Goal: Task Accomplishment & Management: Complete application form

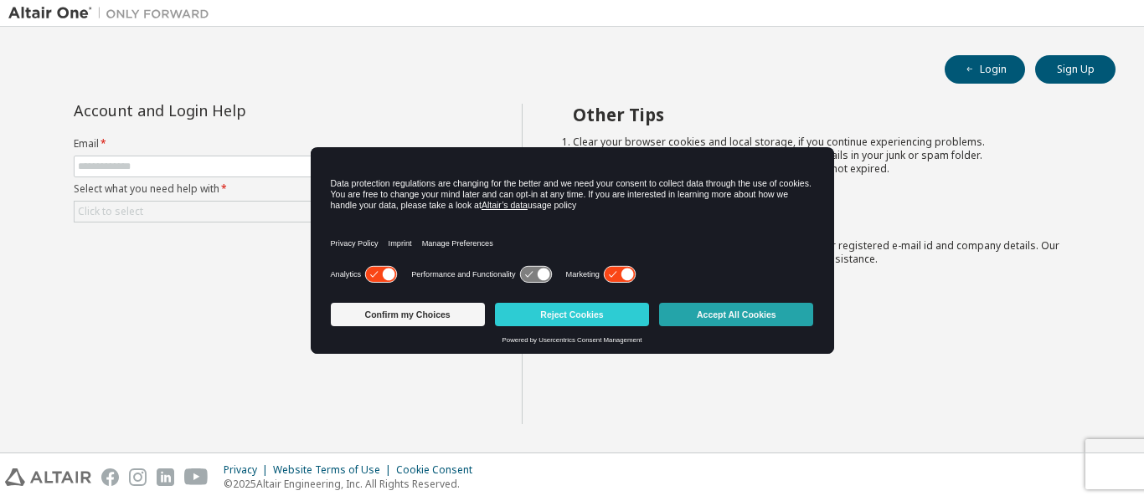
click at [729, 312] on button "Accept All Cookies" at bounding box center [736, 314] width 154 height 23
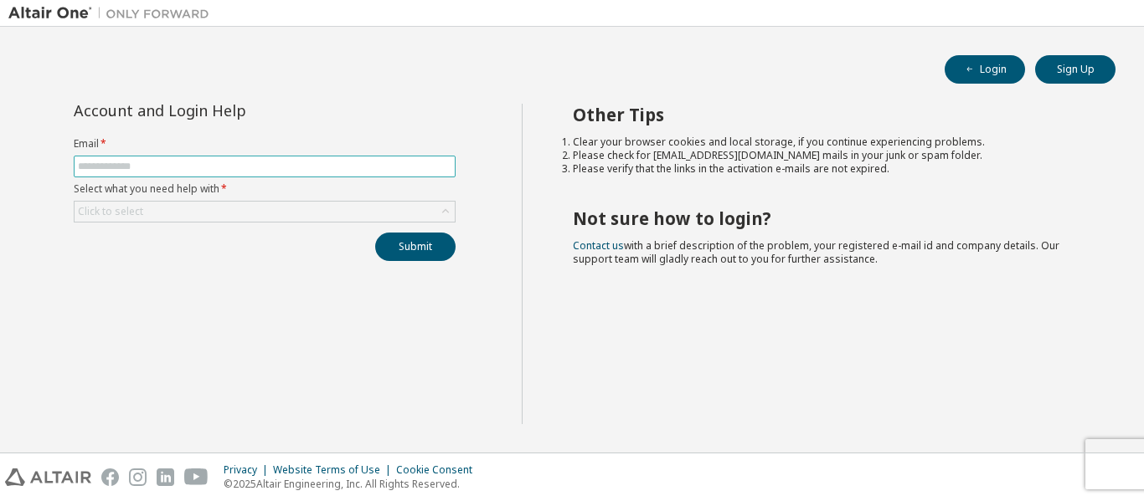
click at [208, 171] on input "text" at bounding box center [264, 166] width 373 height 13
type input "**********"
click at [192, 220] on div "Click to select" at bounding box center [265, 212] width 380 height 20
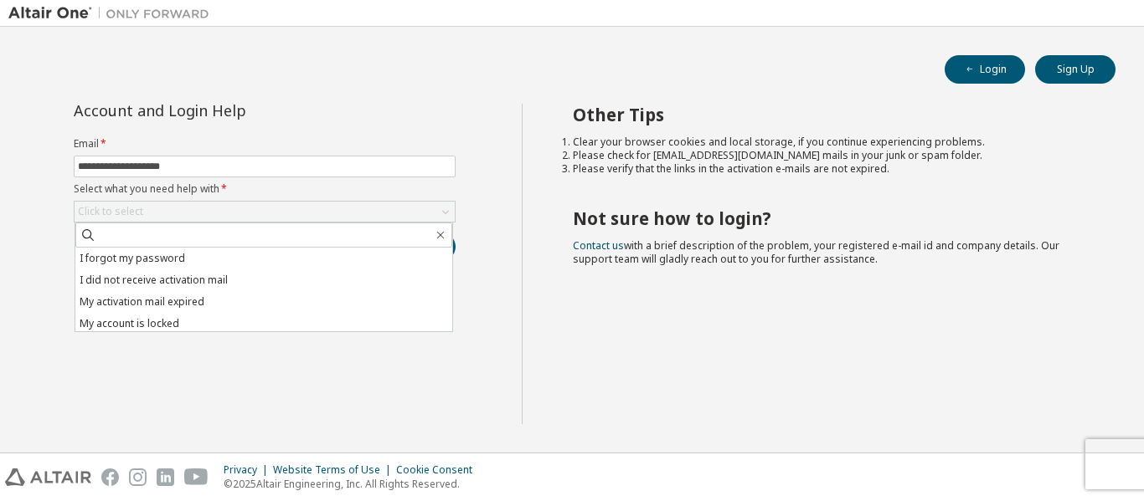
click at [317, 83] on div "Login Sign Up" at bounding box center [571, 69] width 1087 height 28
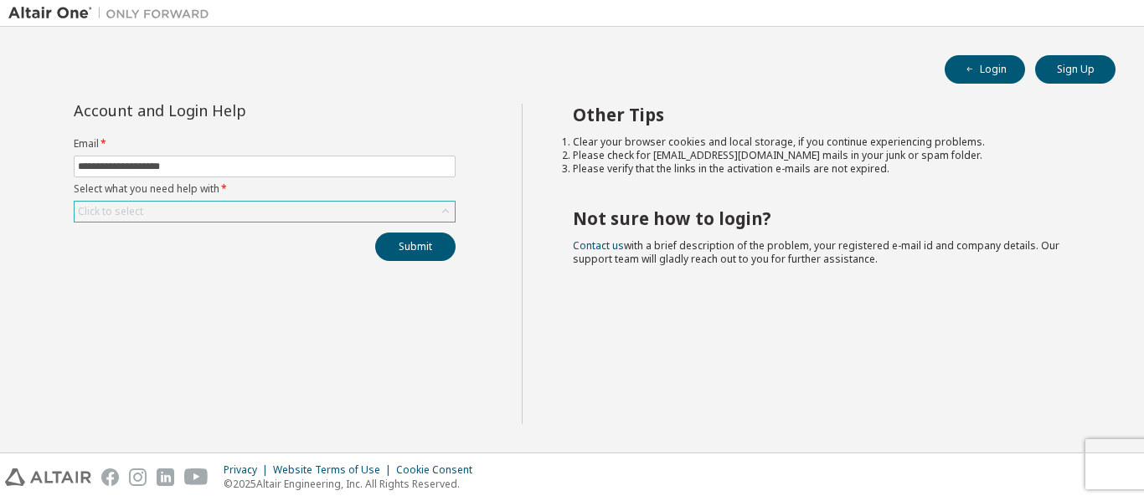
click at [193, 208] on div "Click to select" at bounding box center [265, 212] width 380 height 20
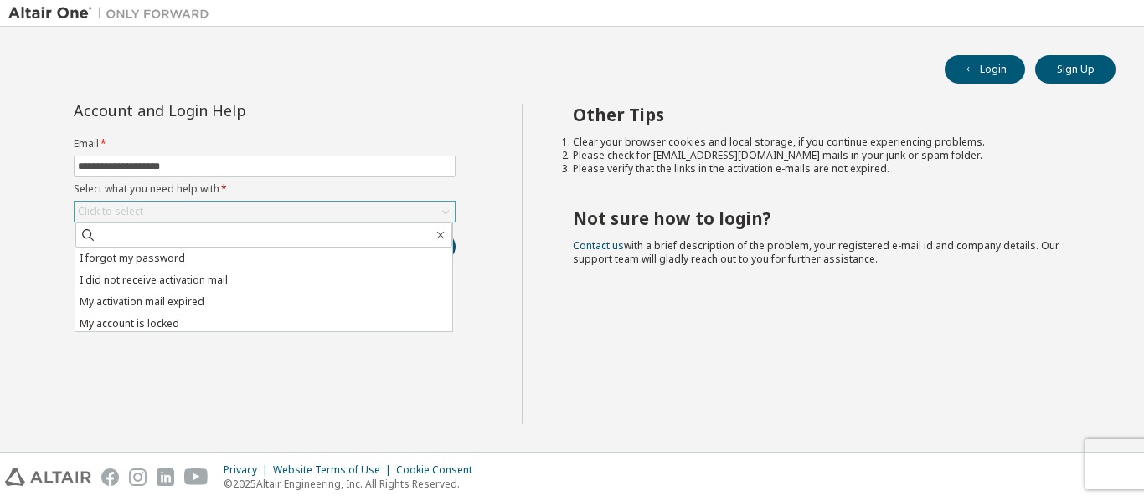
click at [193, 208] on div "Click to select" at bounding box center [265, 212] width 380 height 20
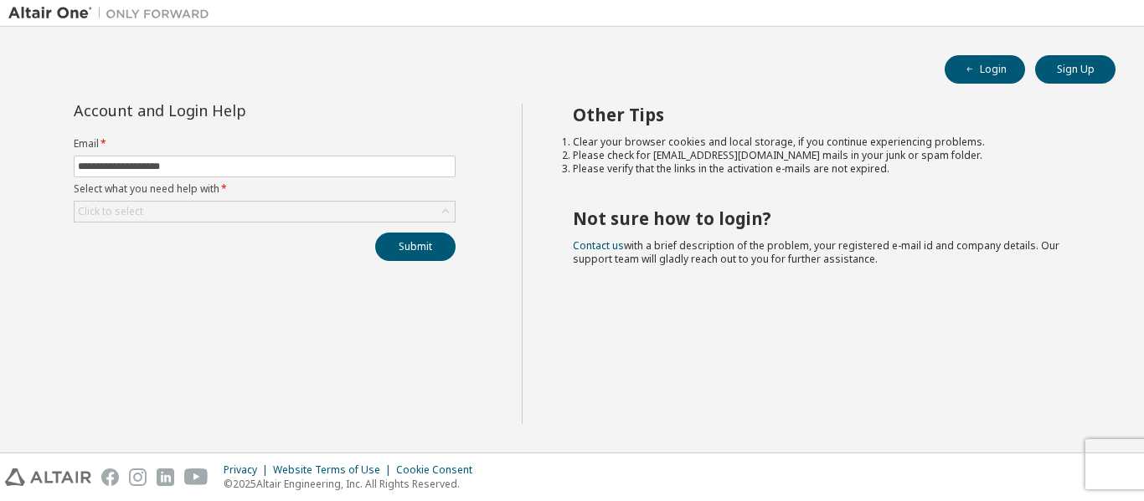
drag, startPoint x: 435, startPoint y: 75, endPoint x: 805, endPoint y: 42, distance: 371.5
click at [448, 75] on div "Login Sign Up" at bounding box center [571, 69] width 1087 height 28
click at [978, 75] on button "Login" at bounding box center [984, 69] width 80 height 28
